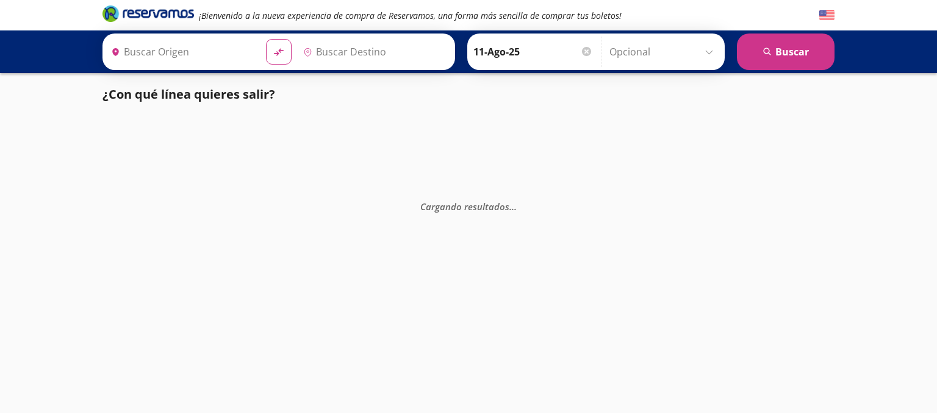
type input "[GEOGRAPHIC_DATA], [GEOGRAPHIC_DATA]"
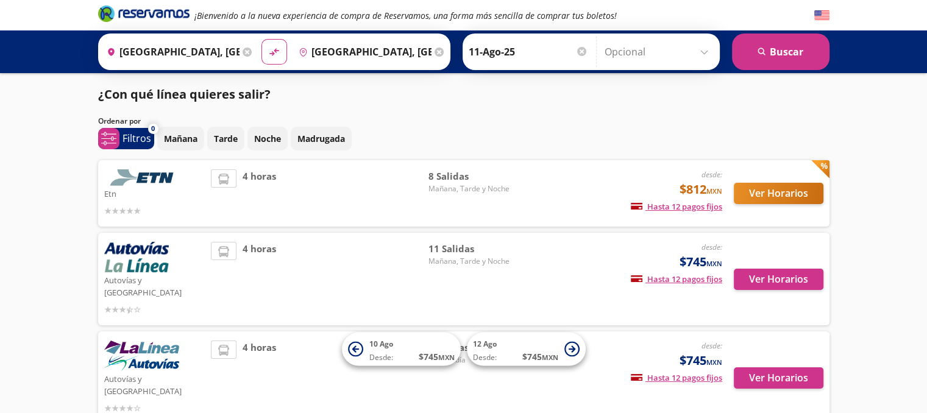
scroll to position [54, 0]
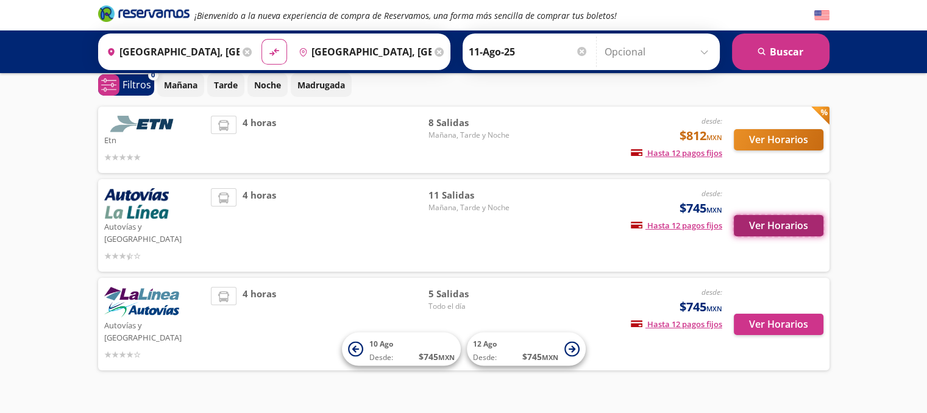
click at [766, 223] on button "Ver Horarios" at bounding box center [779, 225] width 90 height 21
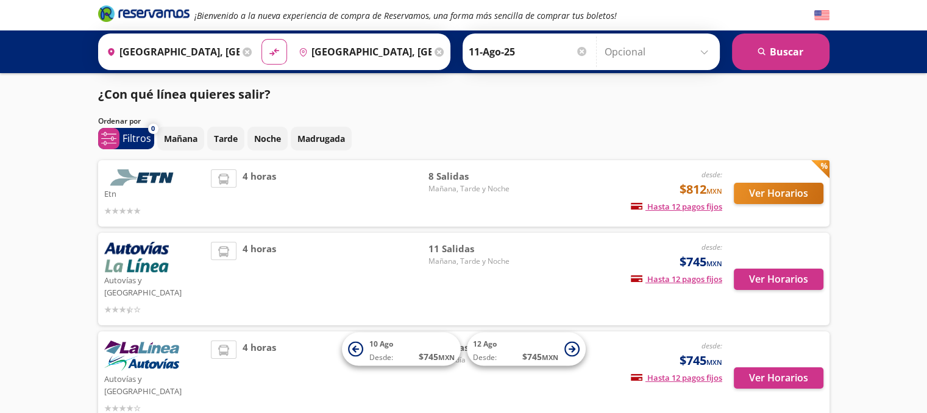
scroll to position [54, 0]
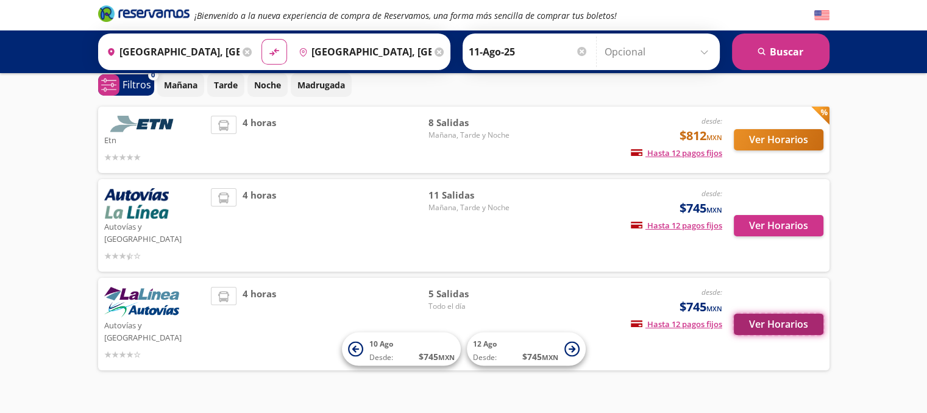
click at [771, 314] on button "Ver Horarios" at bounding box center [779, 324] width 90 height 21
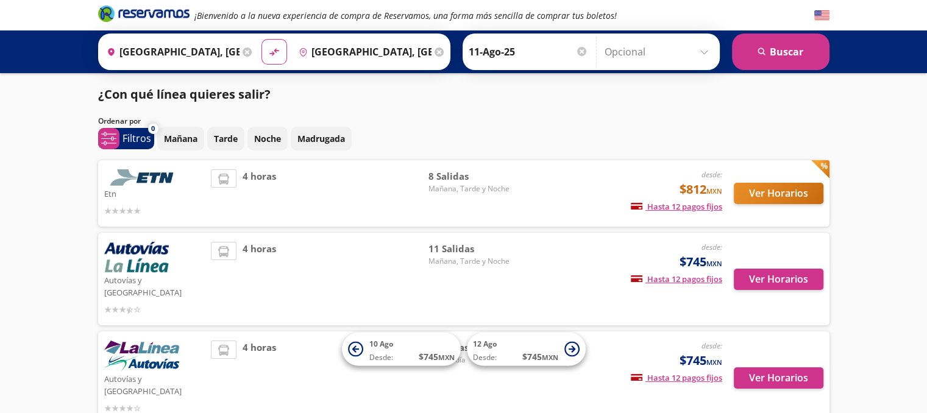
scroll to position [54, 0]
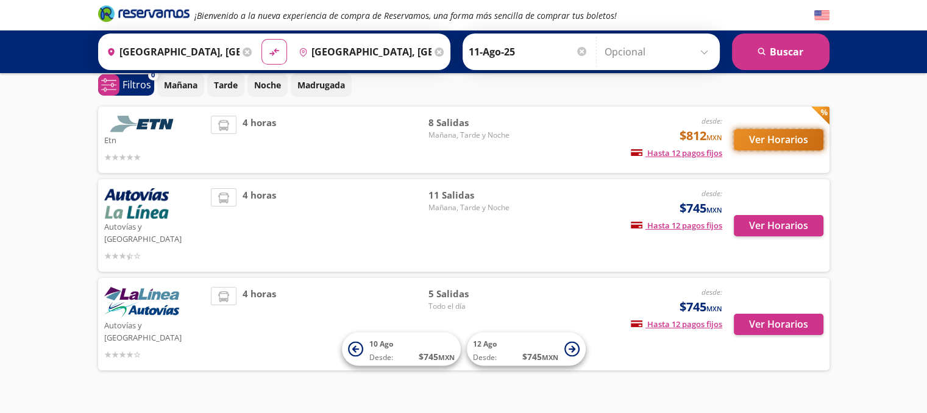
click at [763, 141] on button "Ver Horarios" at bounding box center [779, 139] width 90 height 21
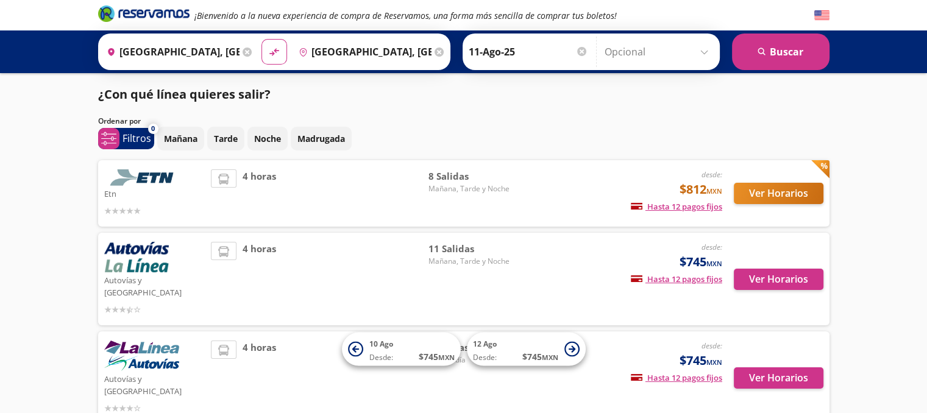
scroll to position [54, 0]
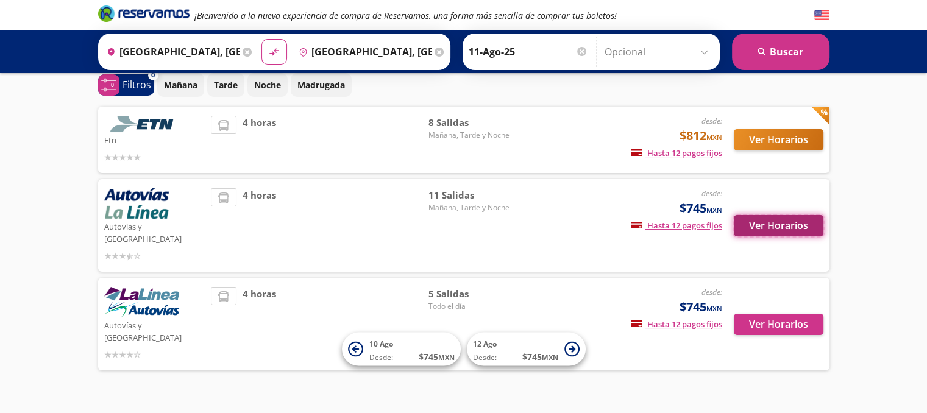
click at [780, 221] on button "Ver Horarios" at bounding box center [779, 225] width 90 height 21
